Goal: Navigation & Orientation: Find specific page/section

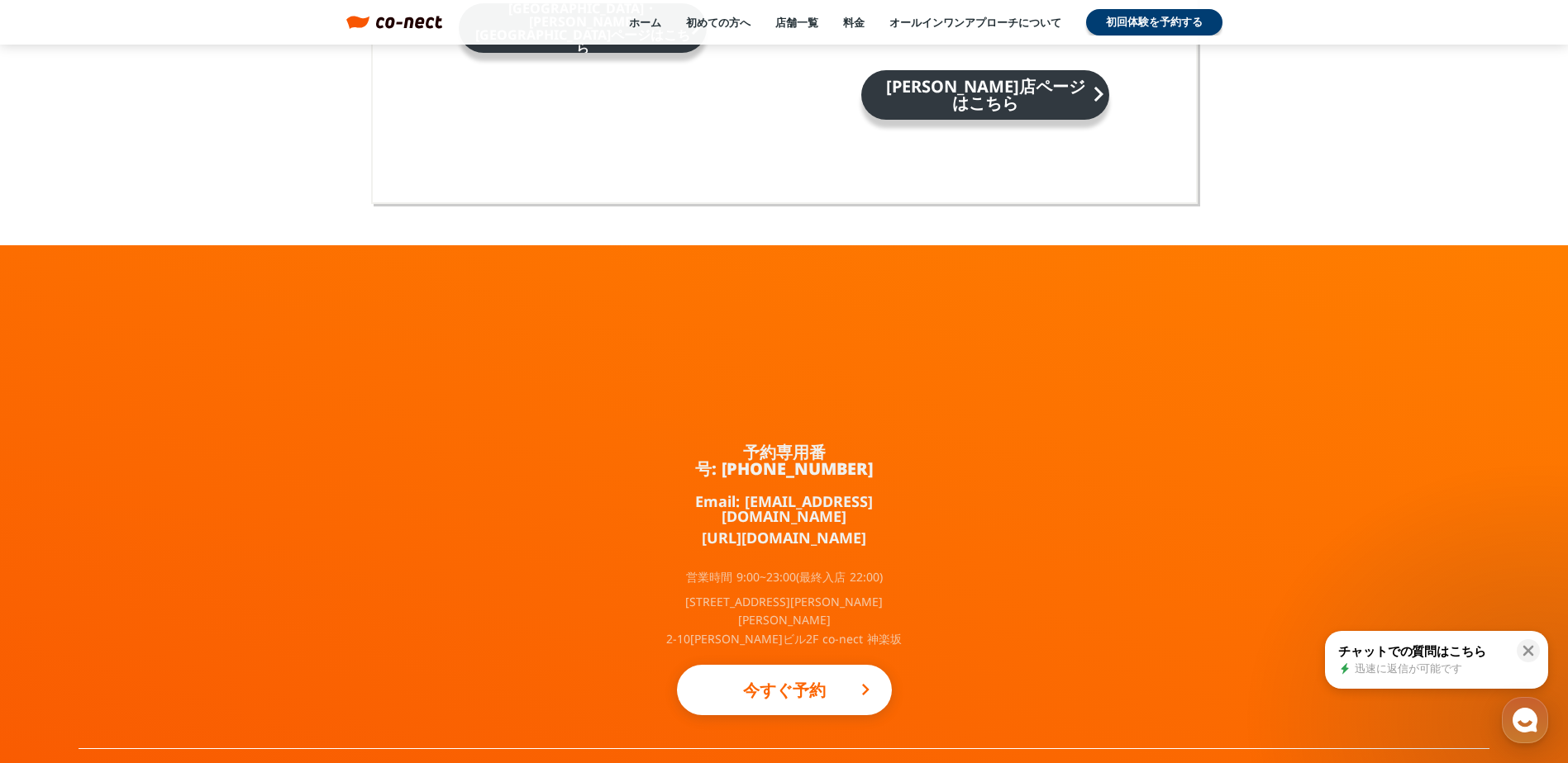
scroll to position [10838, 0]
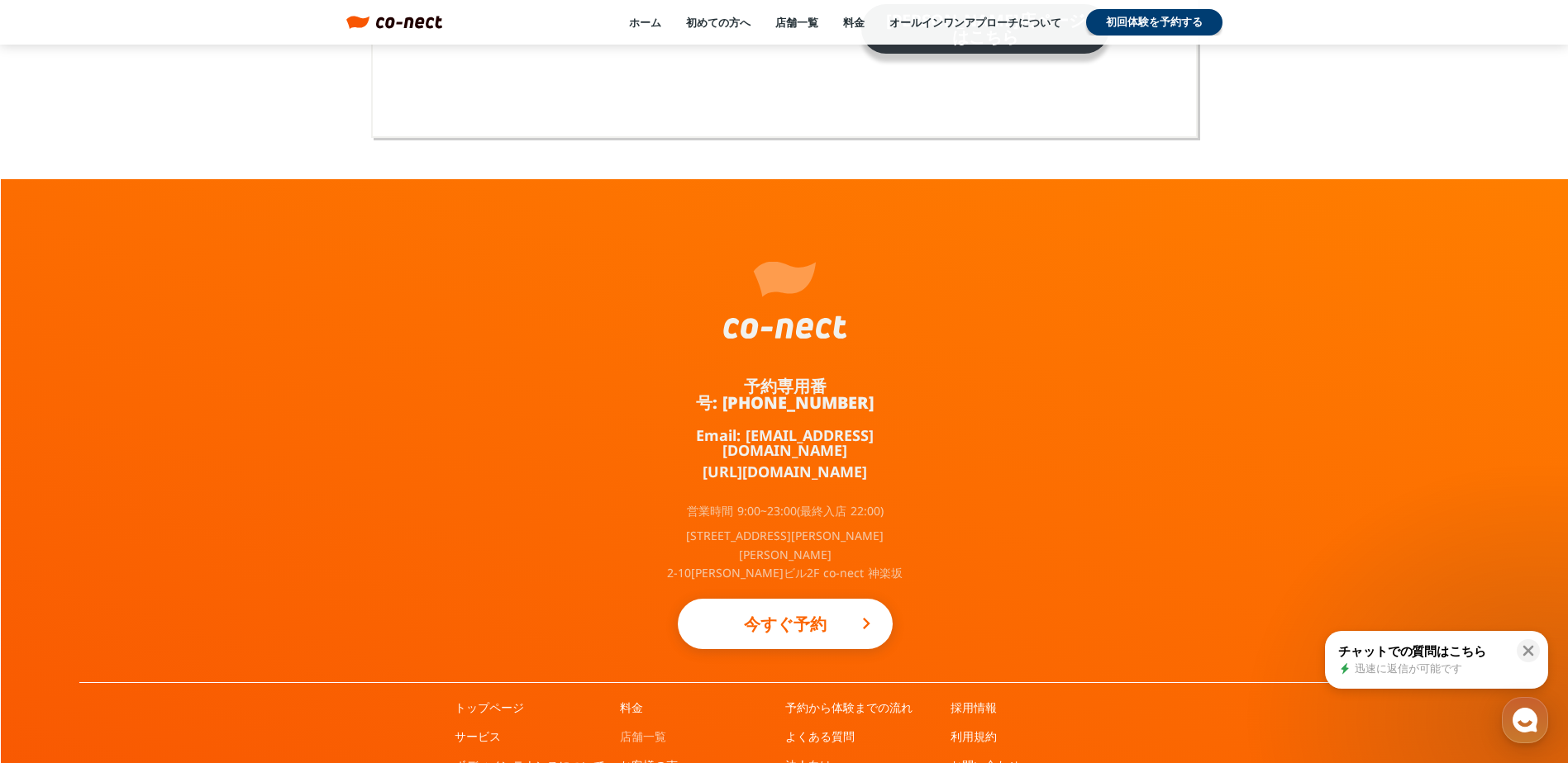
click at [647, 729] on link "店舗一覧" at bounding box center [642, 737] width 46 height 16
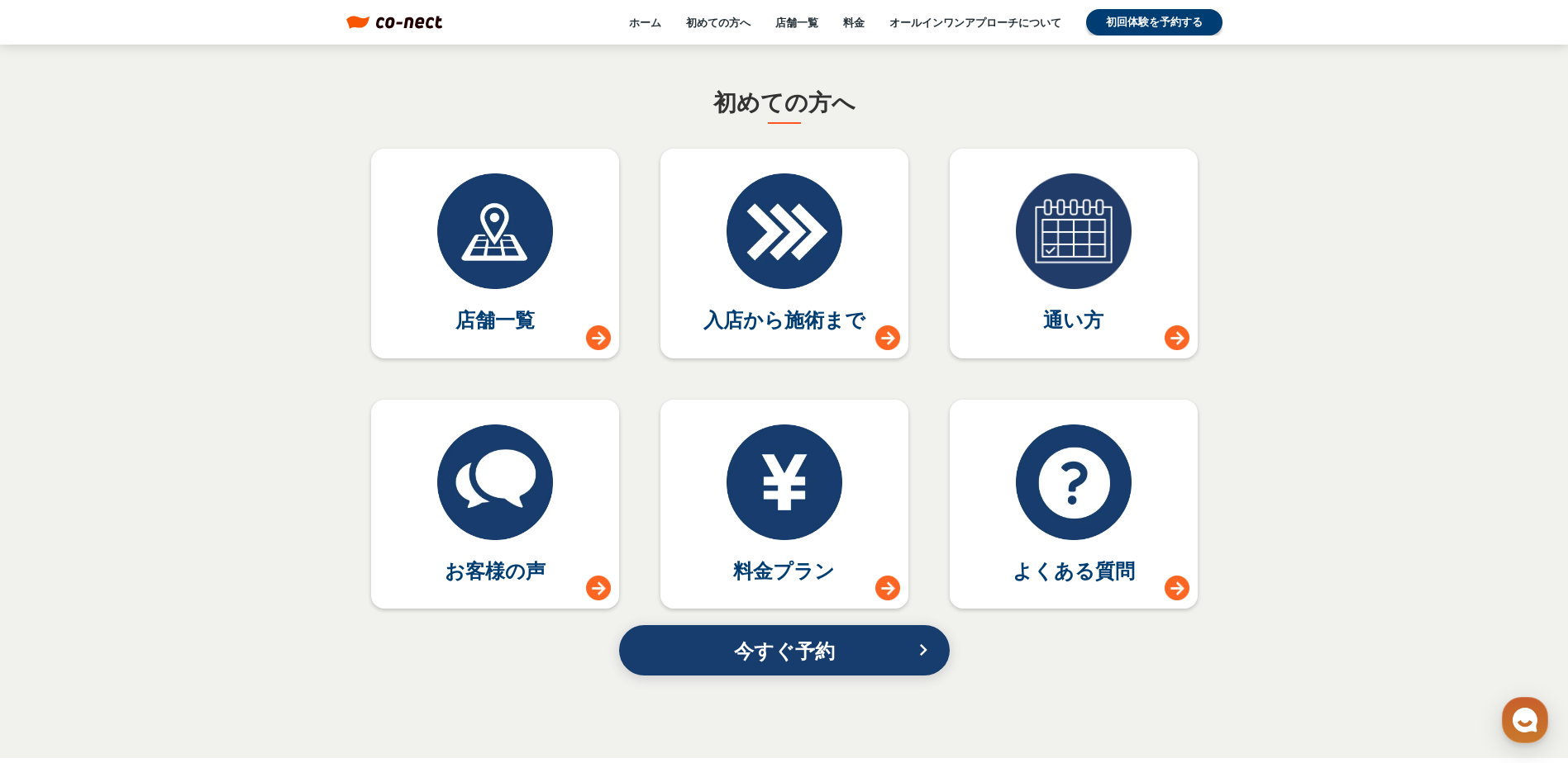
scroll to position [6955, 0]
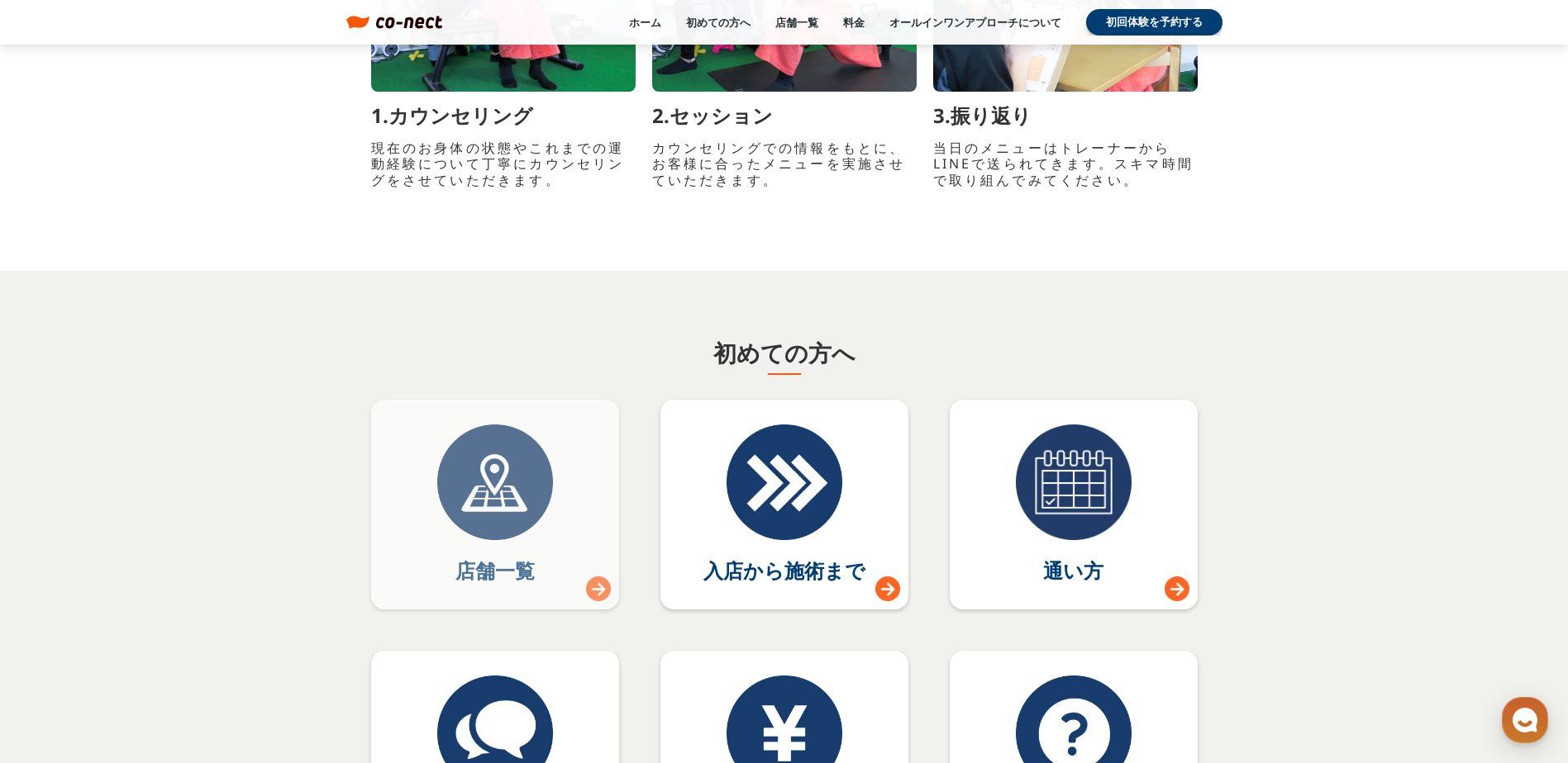
click at [469, 487] on div at bounding box center [495, 482] width 116 height 116
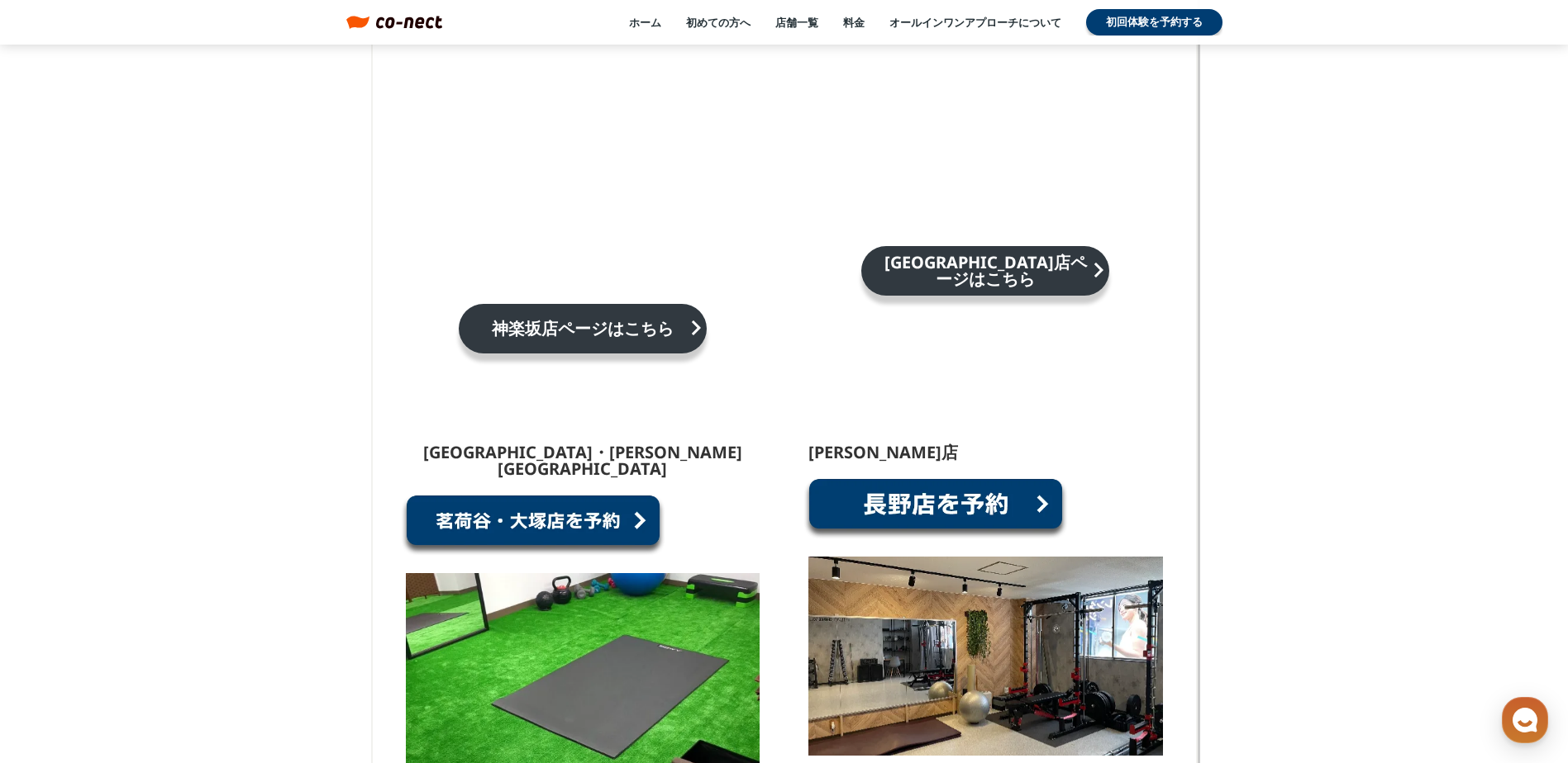
scroll to position [1074, 0]
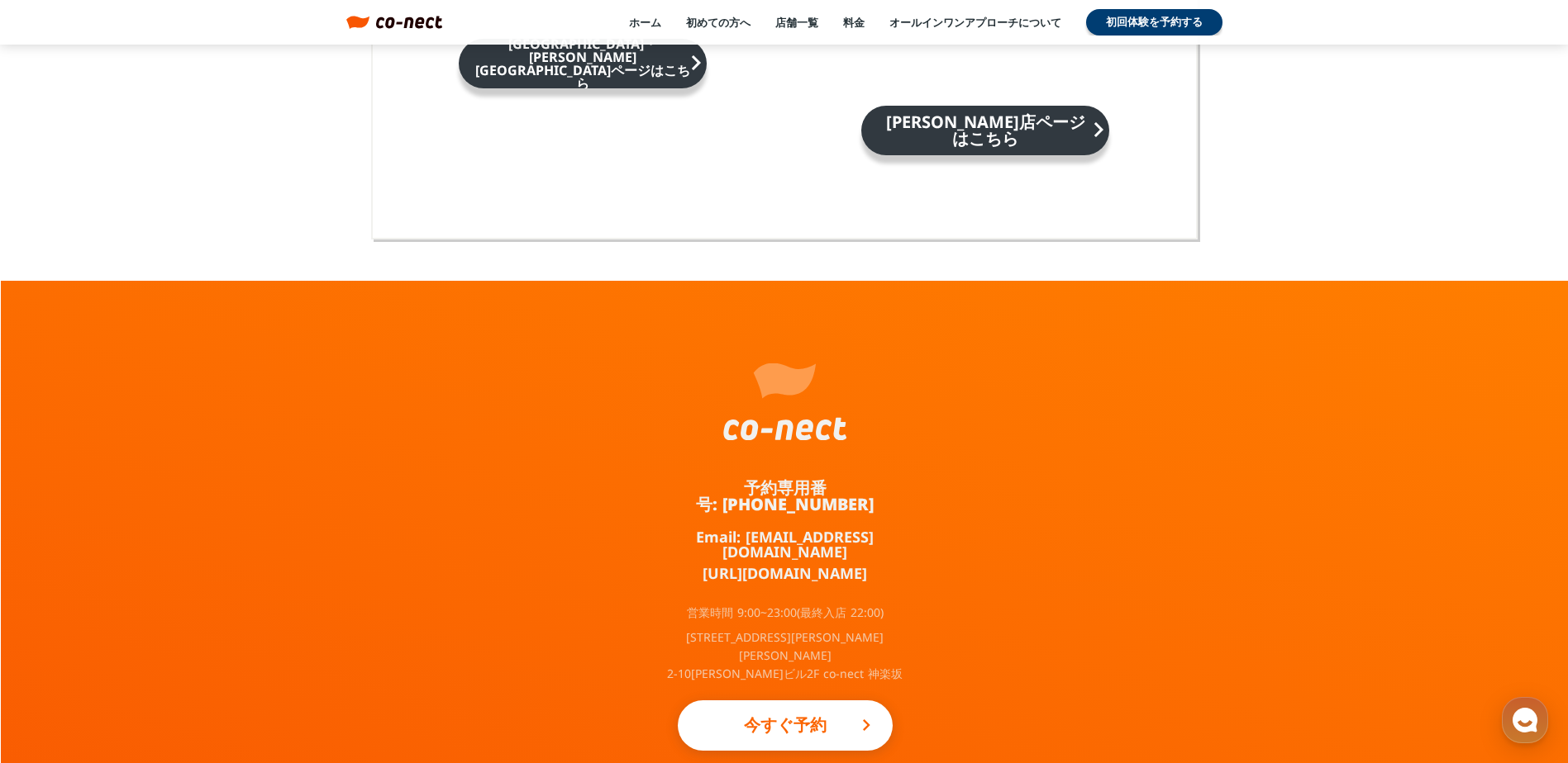
scroll to position [10838, 0]
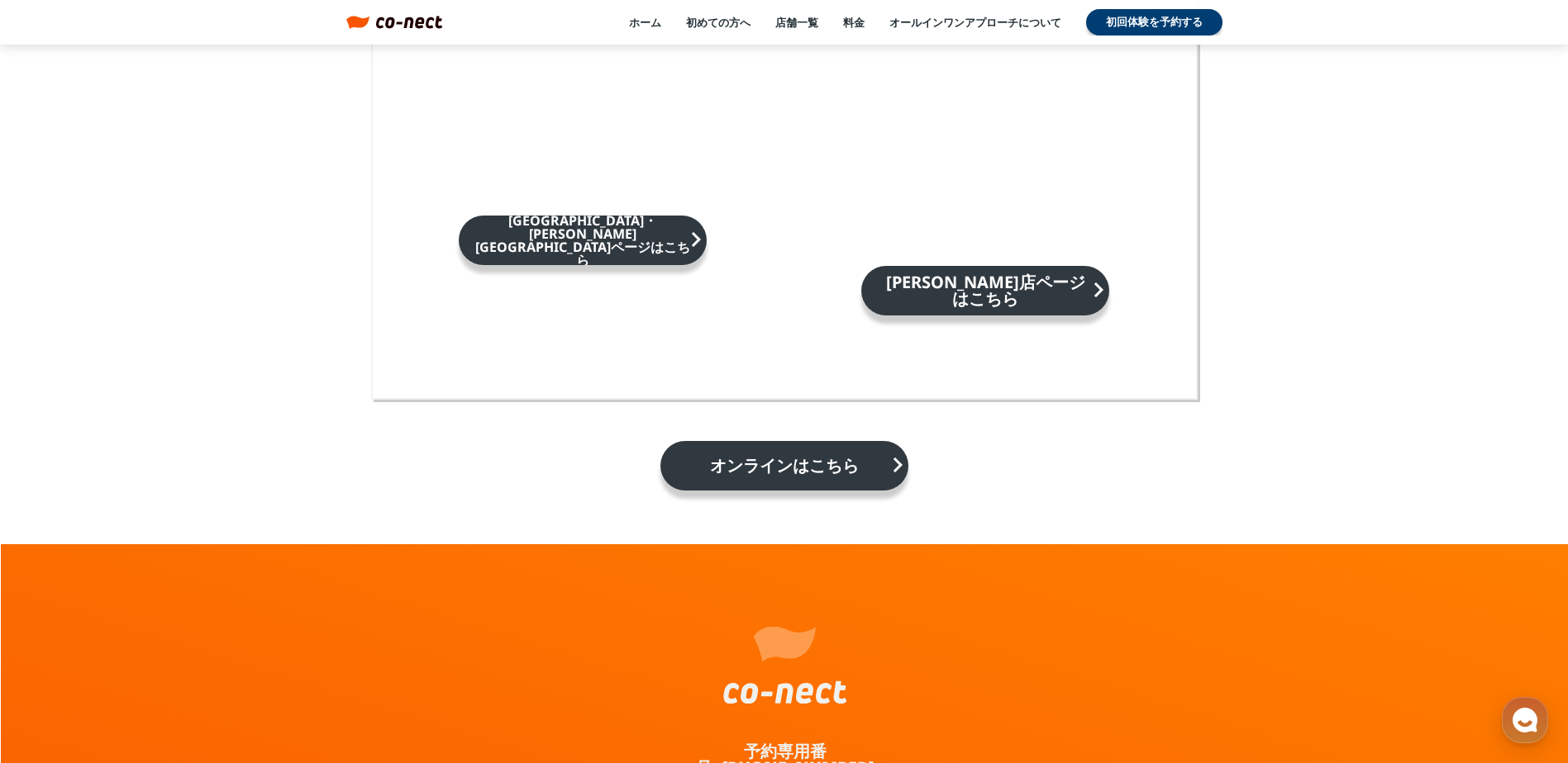
scroll to position [2543, 0]
